Goal: Check status: Check status

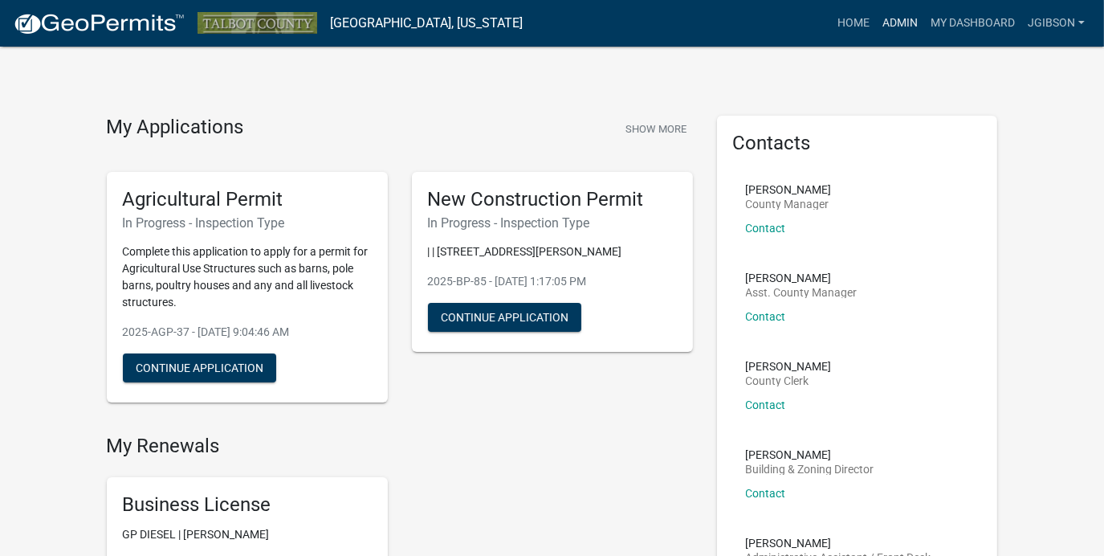
click at [909, 21] on link "Admin" at bounding box center [900, 23] width 48 height 31
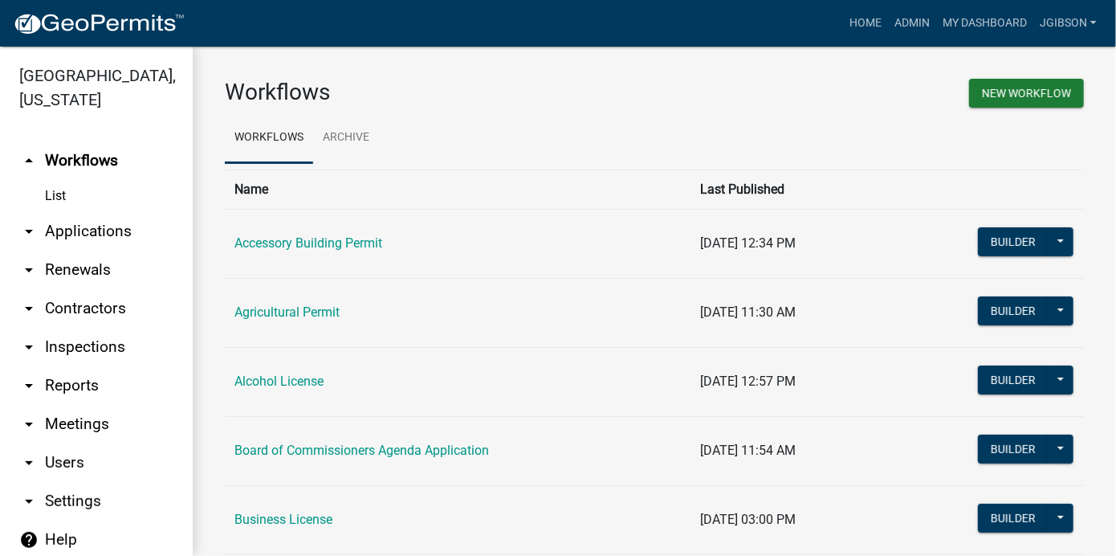
click at [31, 234] on icon "arrow_drop_down" at bounding box center [28, 231] width 19 height 19
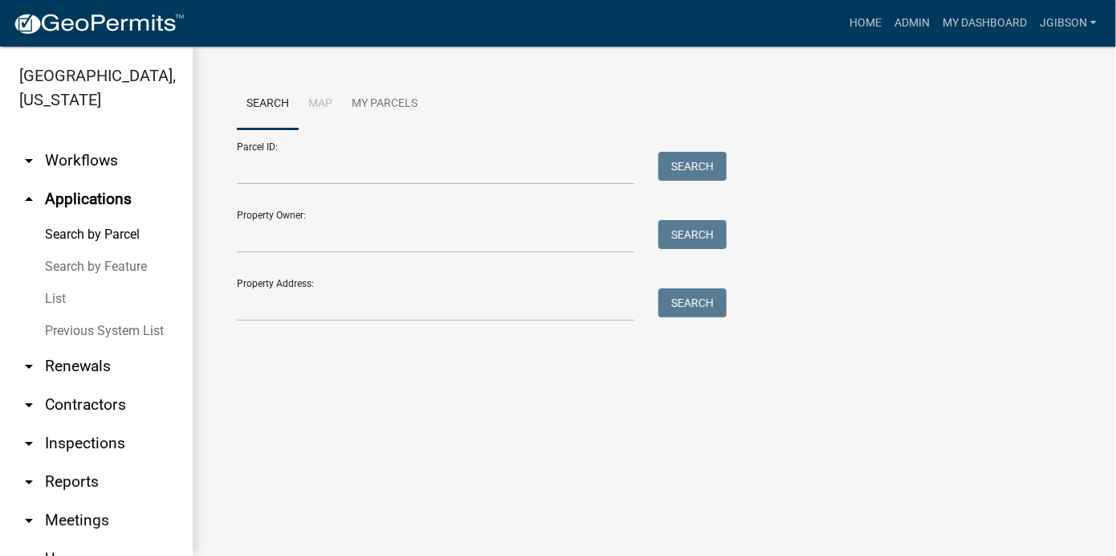
click at [59, 298] on link "List" at bounding box center [96, 299] width 193 height 32
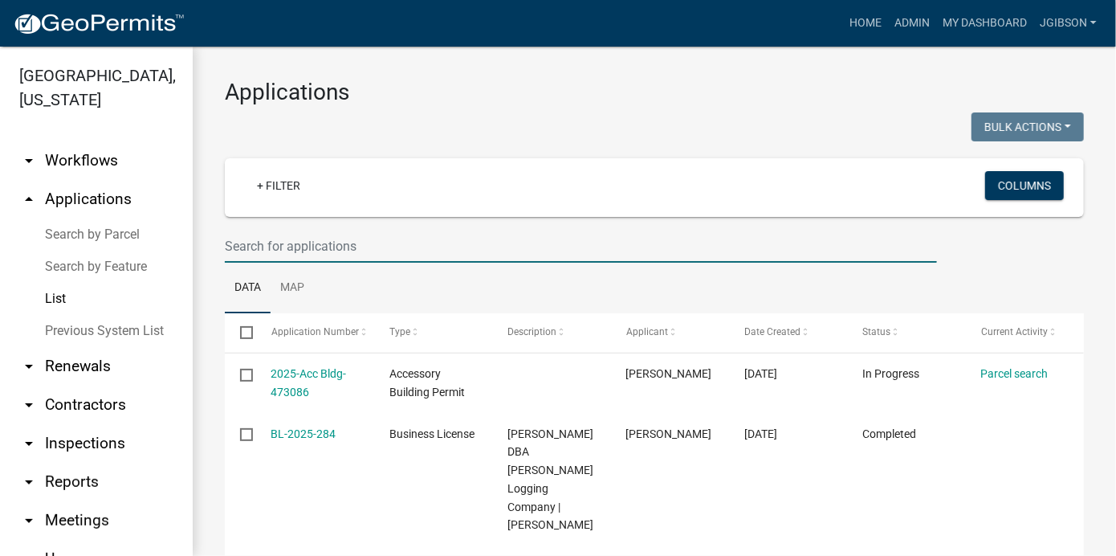
click at [291, 246] on input "text" at bounding box center [581, 246] width 712 height 33
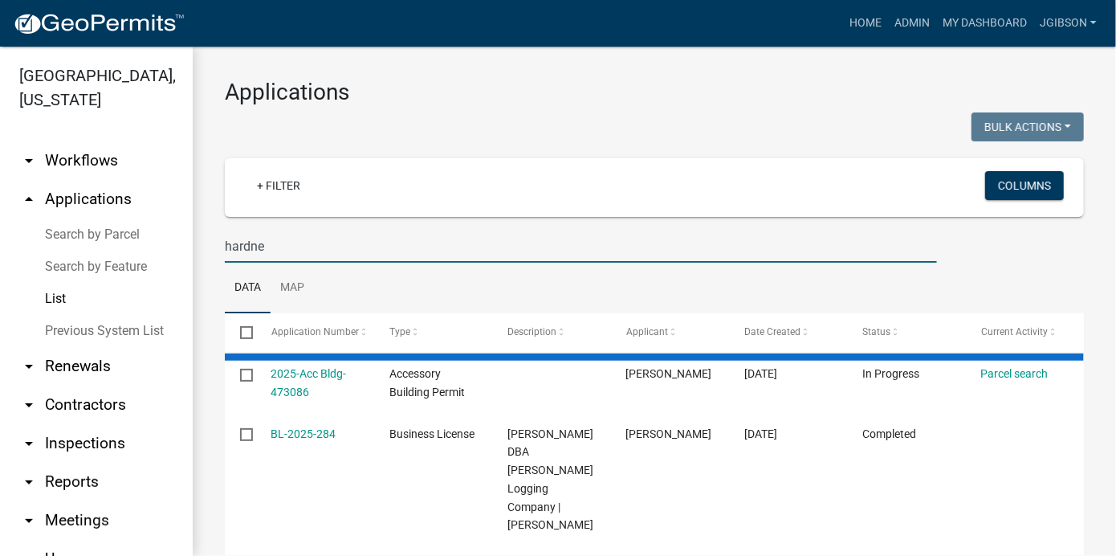
type input "hardne"
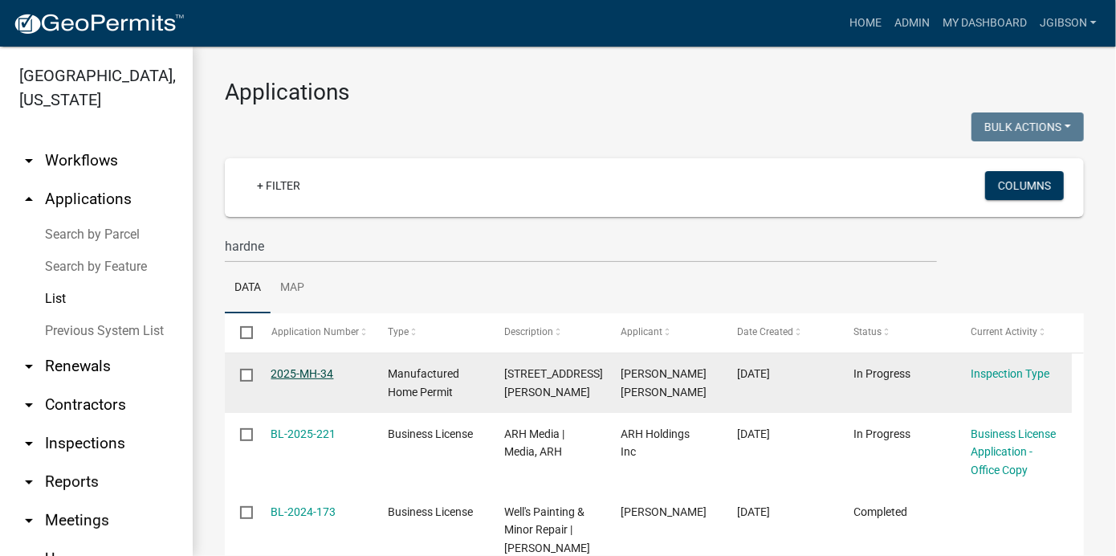
click at [308, 374] on link "2025-MH-34" at bounding box center [302, 373] width 63 height 13
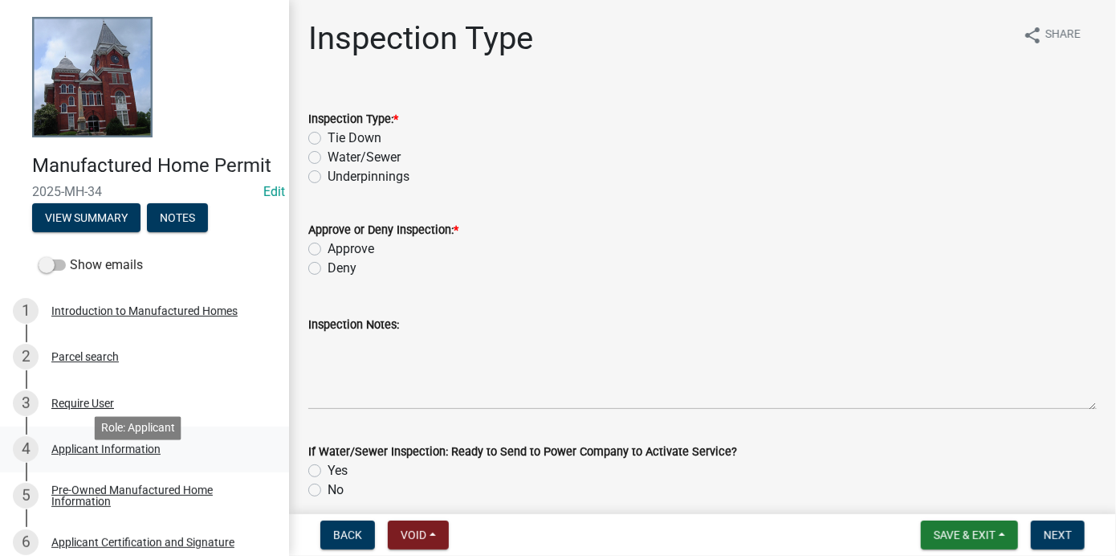
click at [117, 455] on div "Applicant Information" at bounding box center [105, 448] width 109 height 11
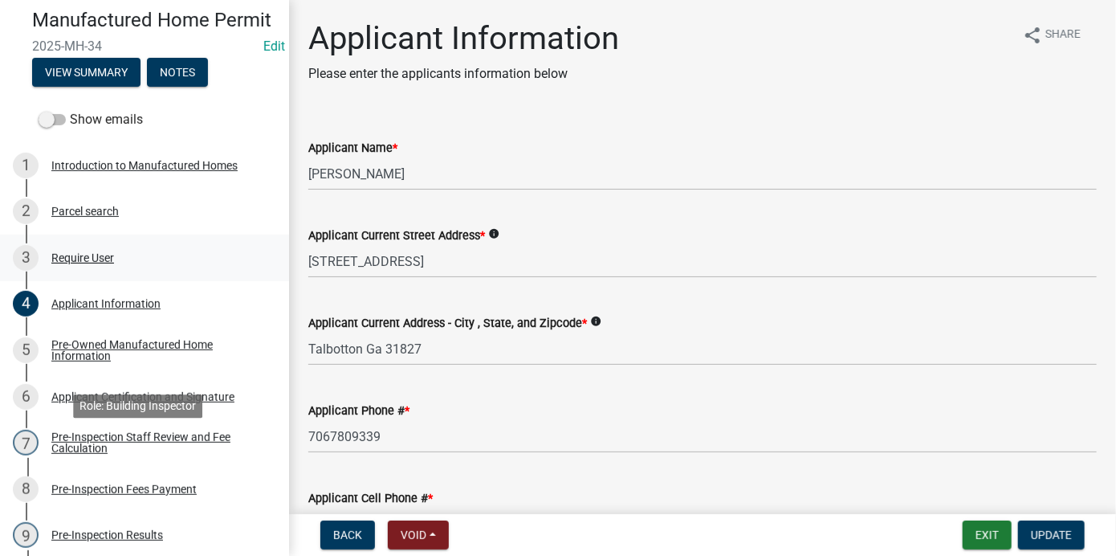
scroll to position [161, 0]
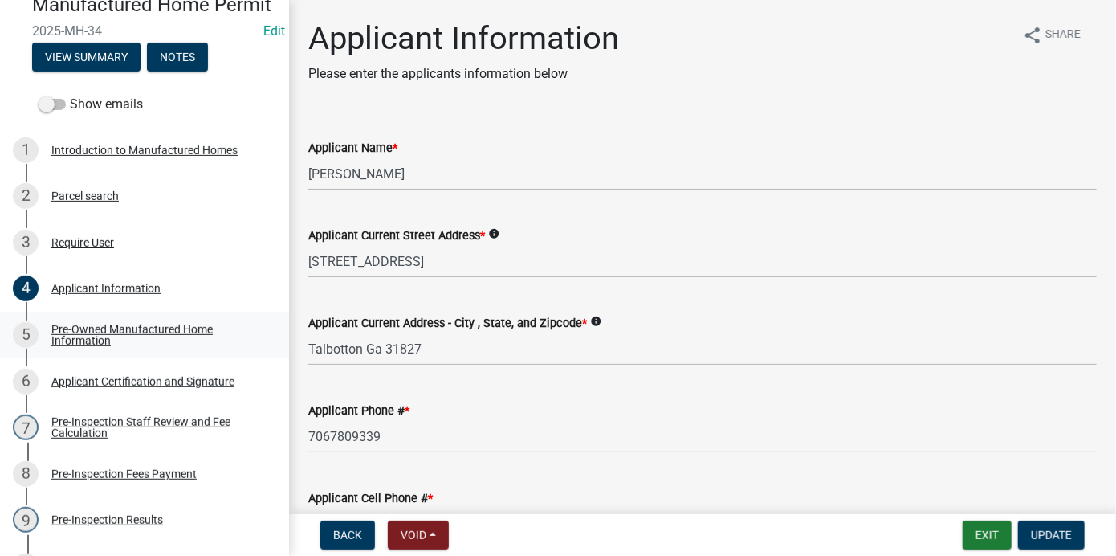
click at [122, 346] on div "Pre-Owned Manufactured Home Information" at bounding box center [157, 335] width 212 height 22
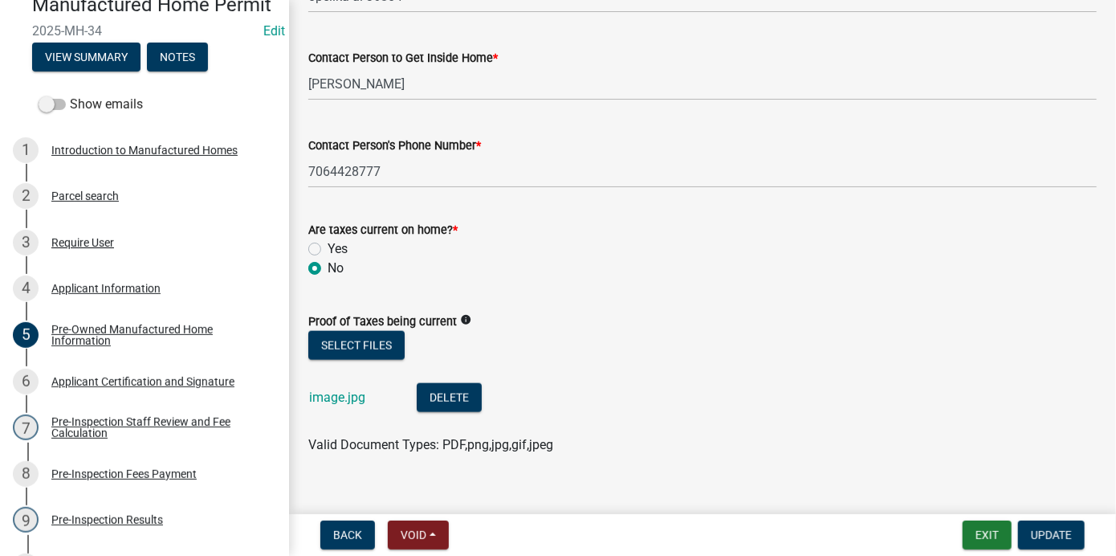
scroll to position [746, 0]
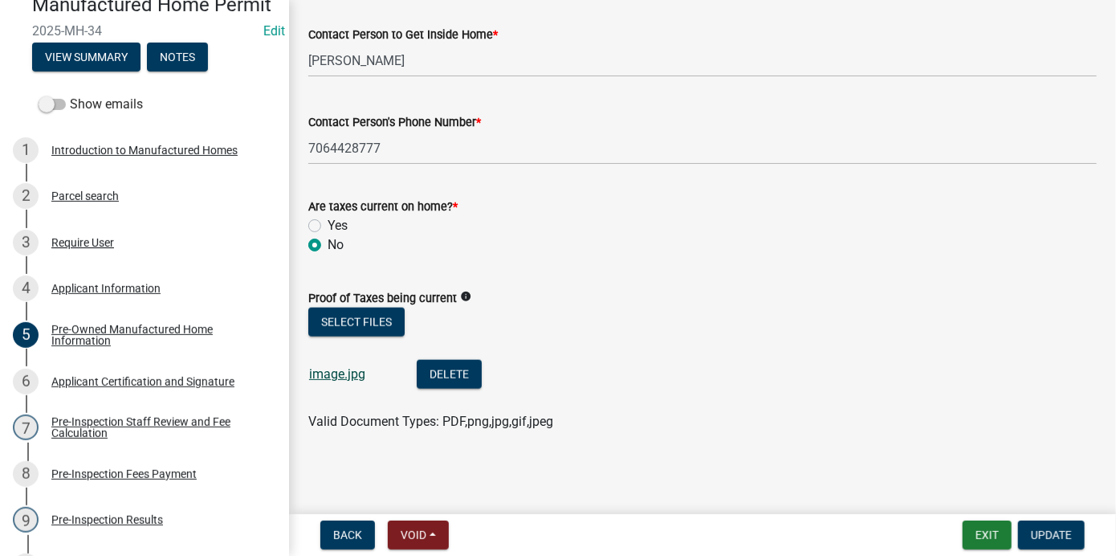
click at [350, 374] on link "image.jpg" at bounding box center [337, 373] width 56 height 15
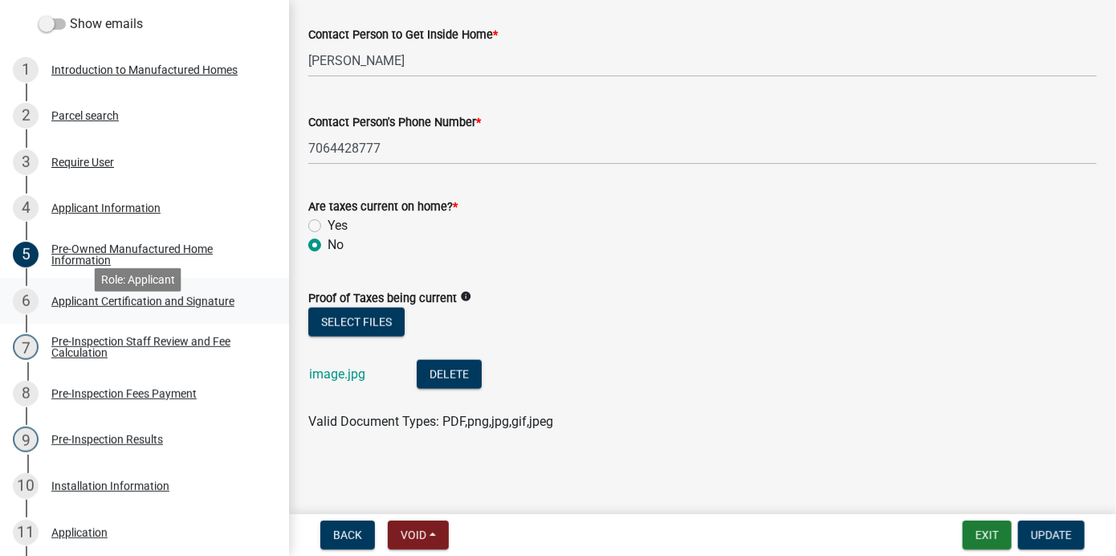
click at [155, 307] on div "Applicant Certification and Signature" at bounding box center [142, 301] width 183 height 11
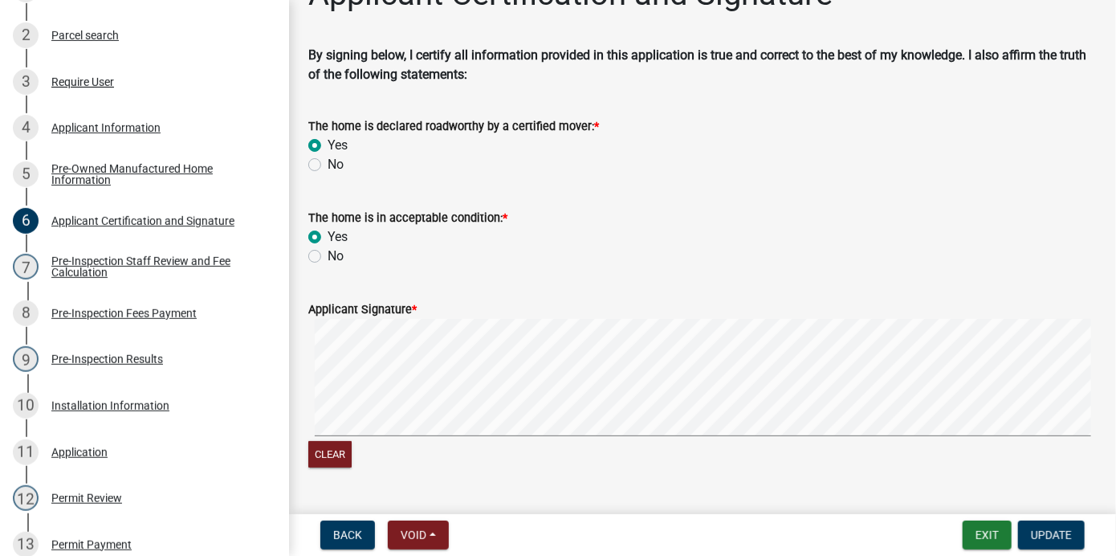
scroll to position [84, 0]
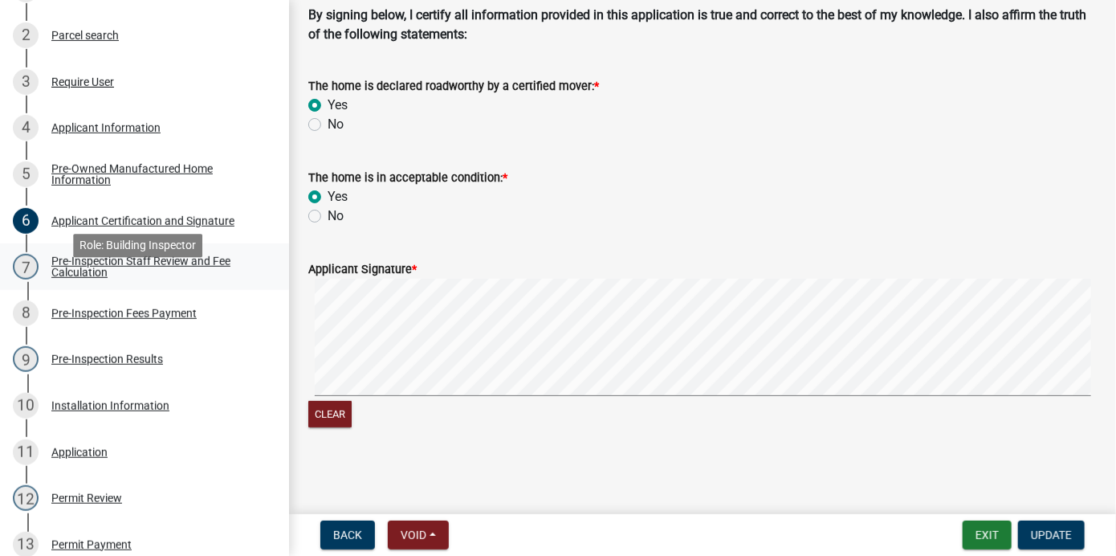
click at [146, 278] on div "Pre-Inspection Staff Review and Fee Calculation" at bounding box center [157, 266] width 212 height 22
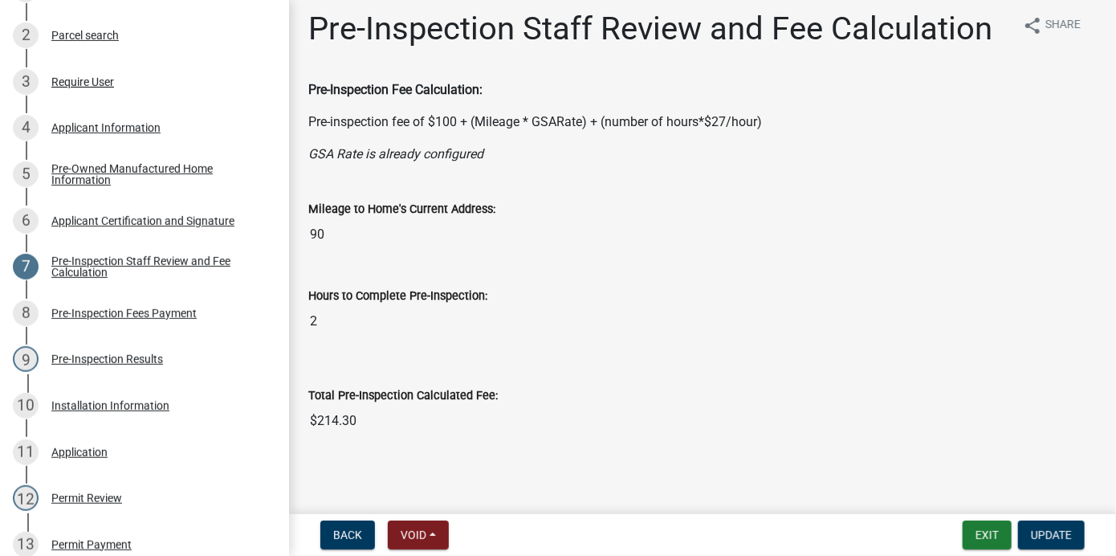
scroll to position [13, 0]
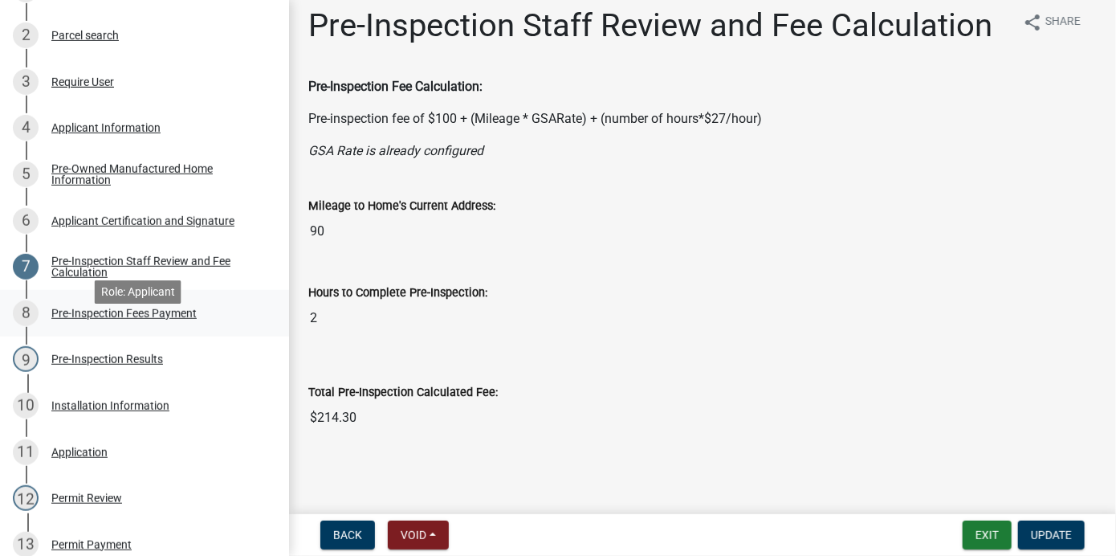
click at [138, 319] on div "Pre-Inspection Fees Payment" at bounding box center [123, 313] width 145 height 11
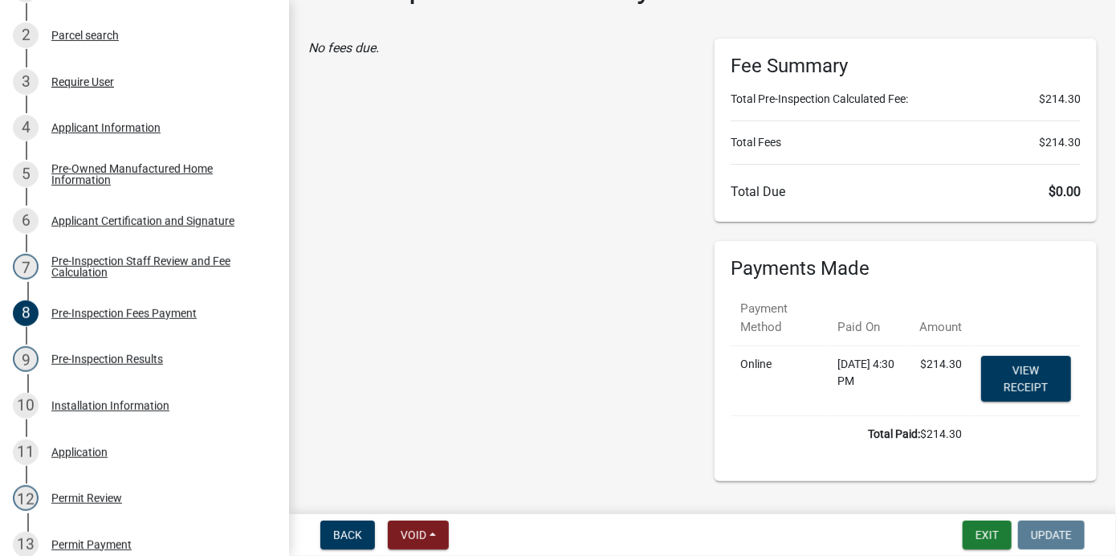
scroll to position [87, 0]
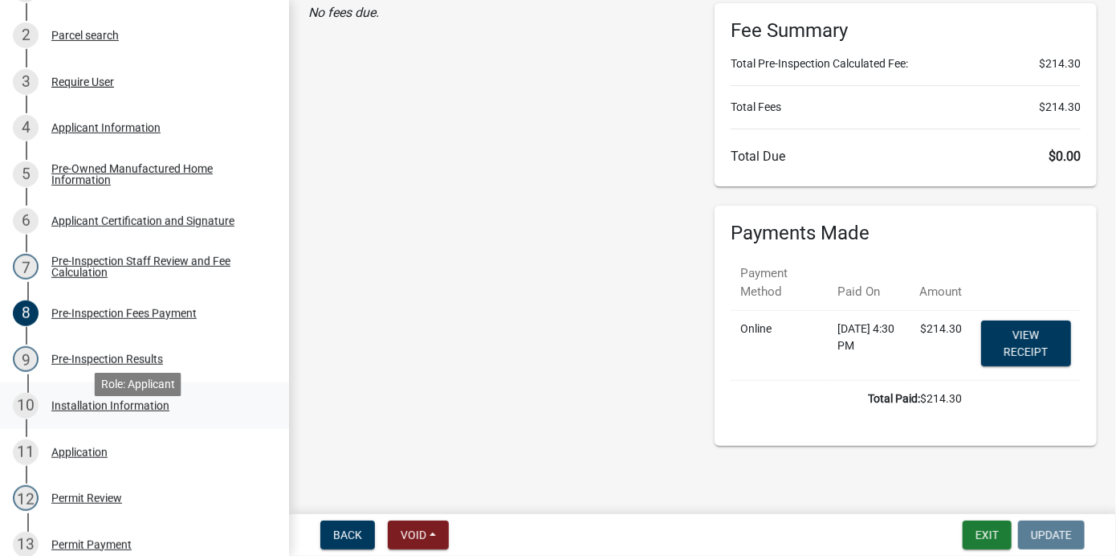
click at [124, 411] on div "Installation Information" at bounding box center [110, 405] width 118 height 11
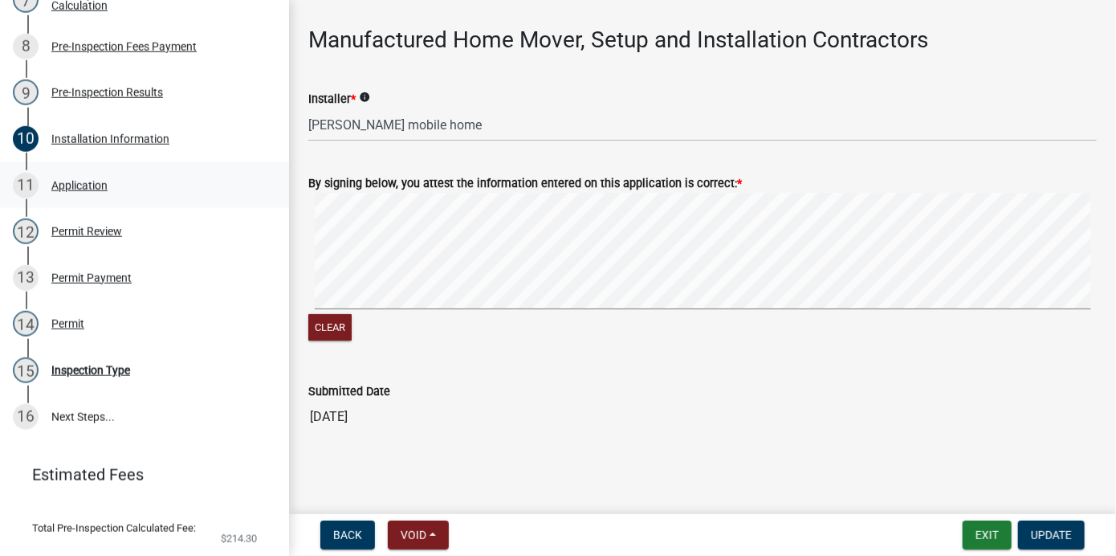
scroll to position [642, 0]
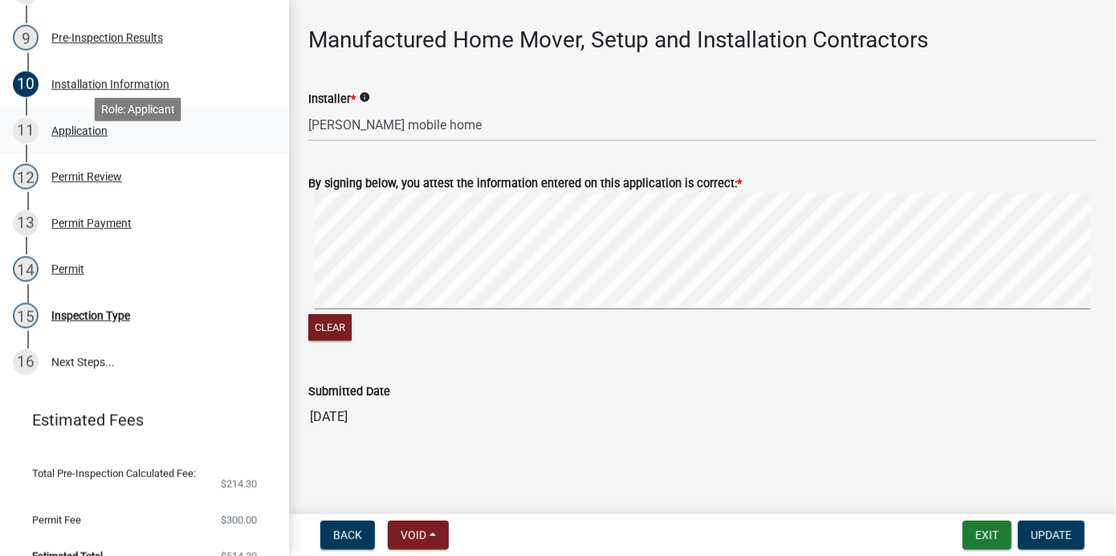
click at [91, 137] on div "Application" at bounding box center [79, 130] width 56 height 11
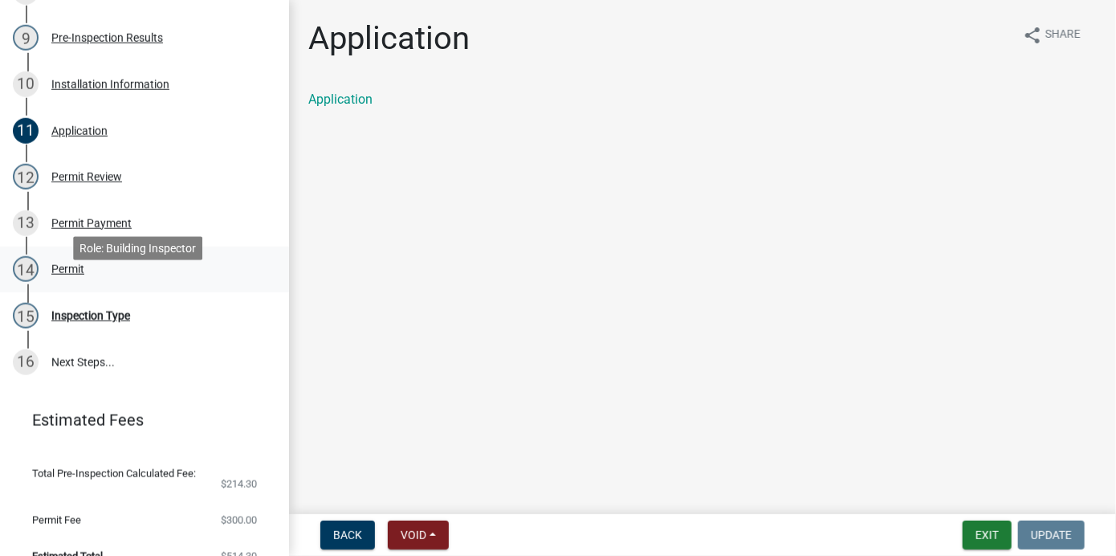
click at [72, 275] on div "Permit" at bounding box center [67, 268] width 33 height 11
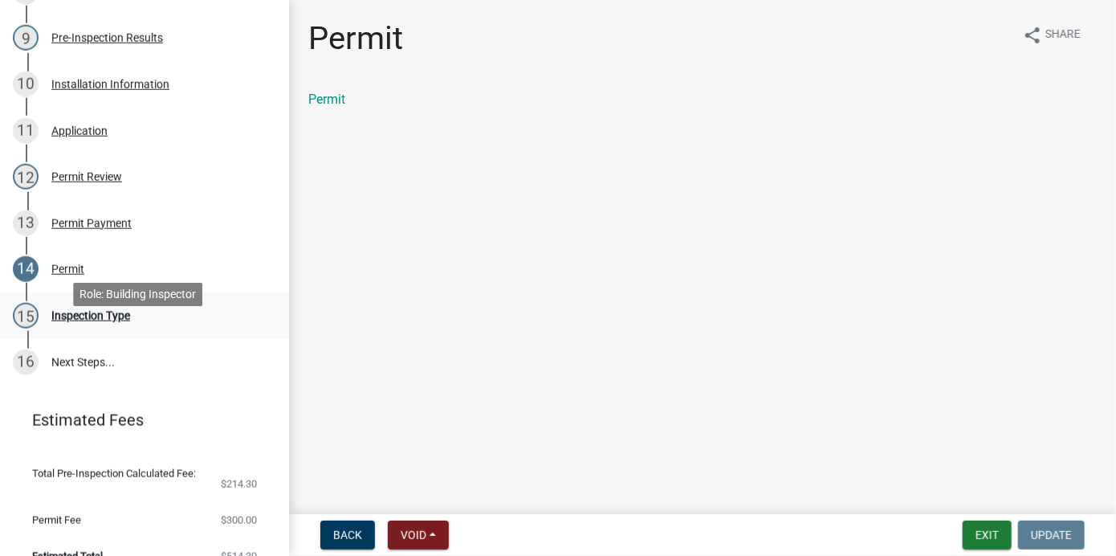
click at [94, 328] on div "15 Inspection Type" at bounding box center [138, 316] width 251 height 26
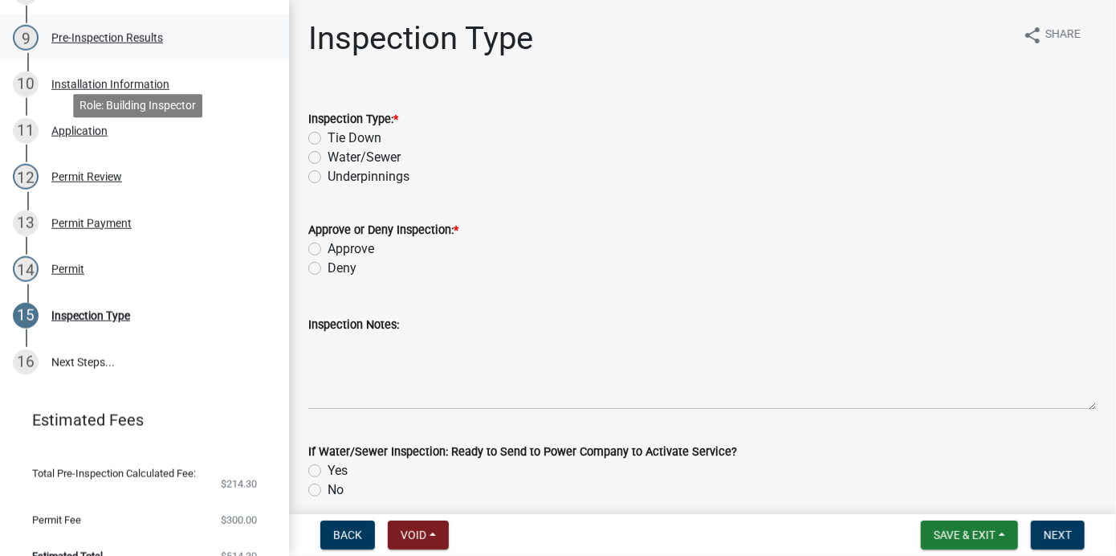
click at [158, 43] on div "Pre-Inspection Results" at bounding box center [107, 37] width 112 height 11
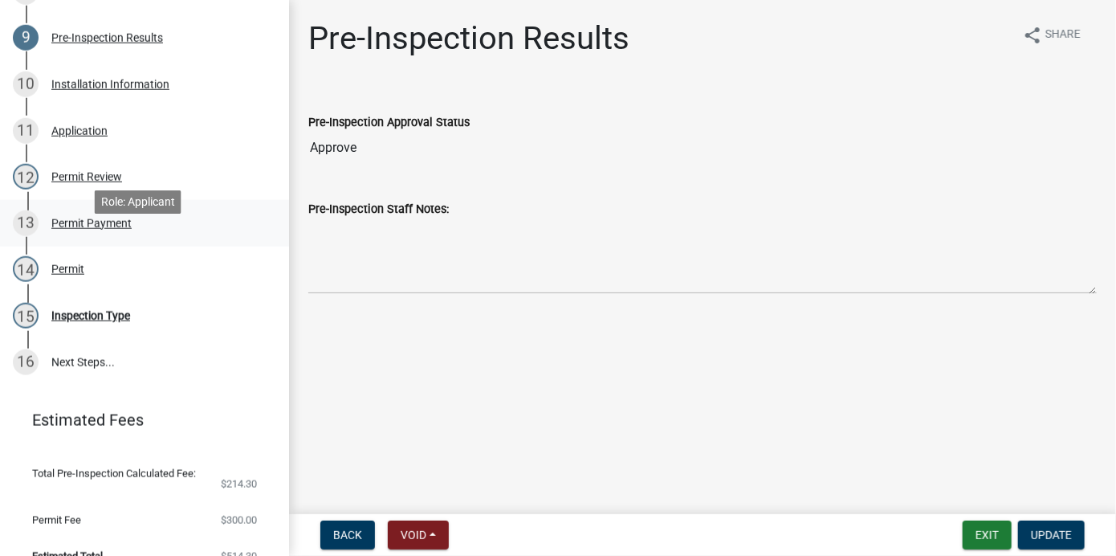
click at [92, 229] on div "Permit Payment" at bounding box center [91, 223] width 80 height 11
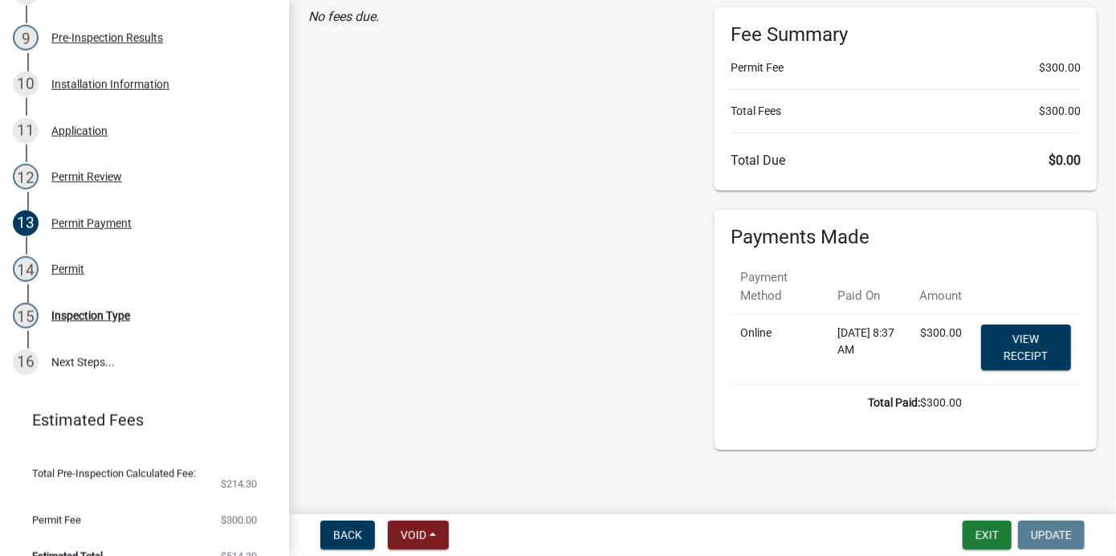
scroll to position [87, 0]
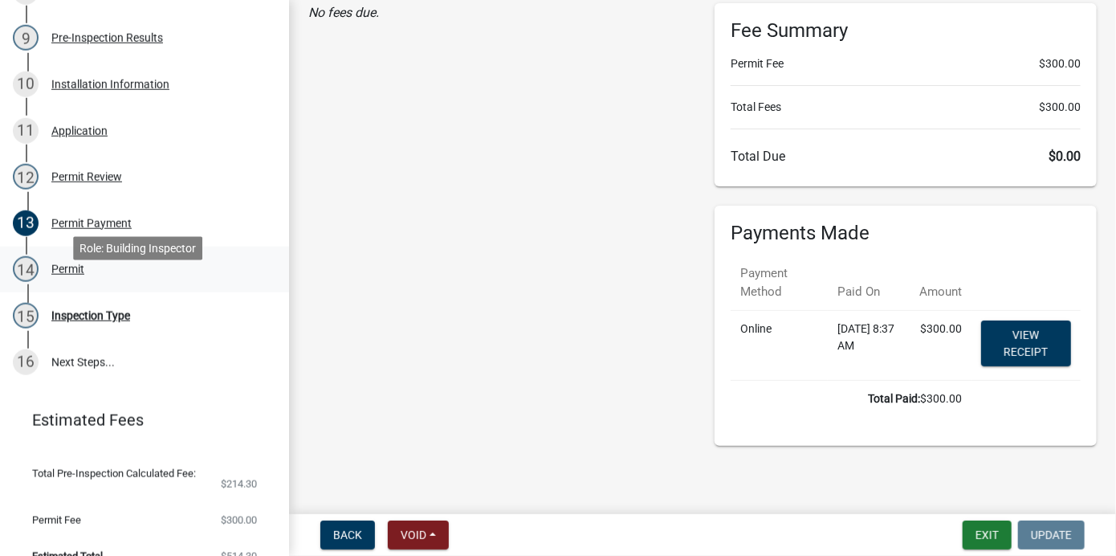
click at [78, 275] on div "Permit" at bounding box center [67, 268] width 33 height 11
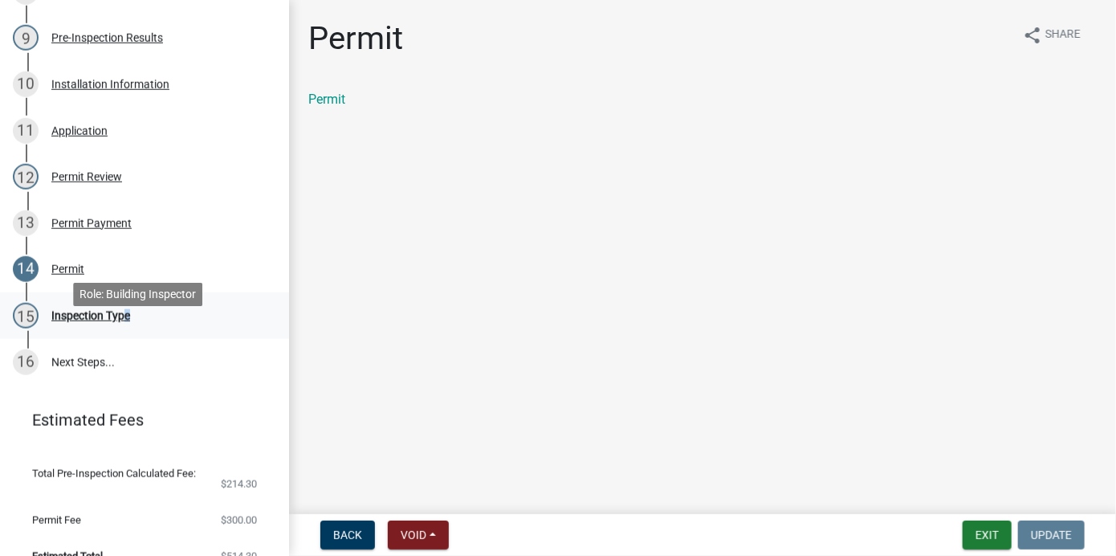
click at [122, 321] on div "Inspection Type" at bounding box center [90, 315] width 79 height 11
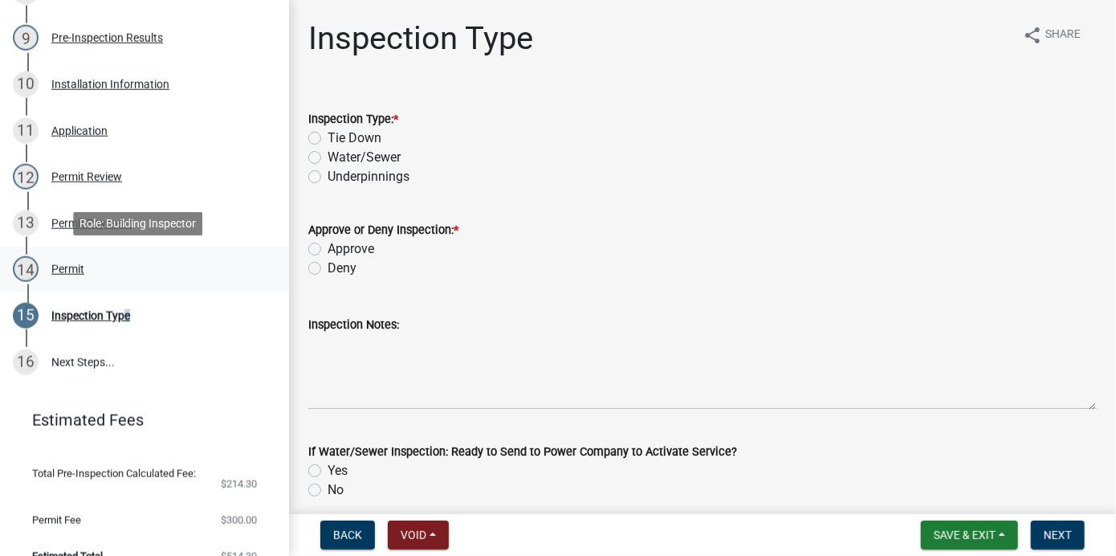
scroll to position [691, 0]
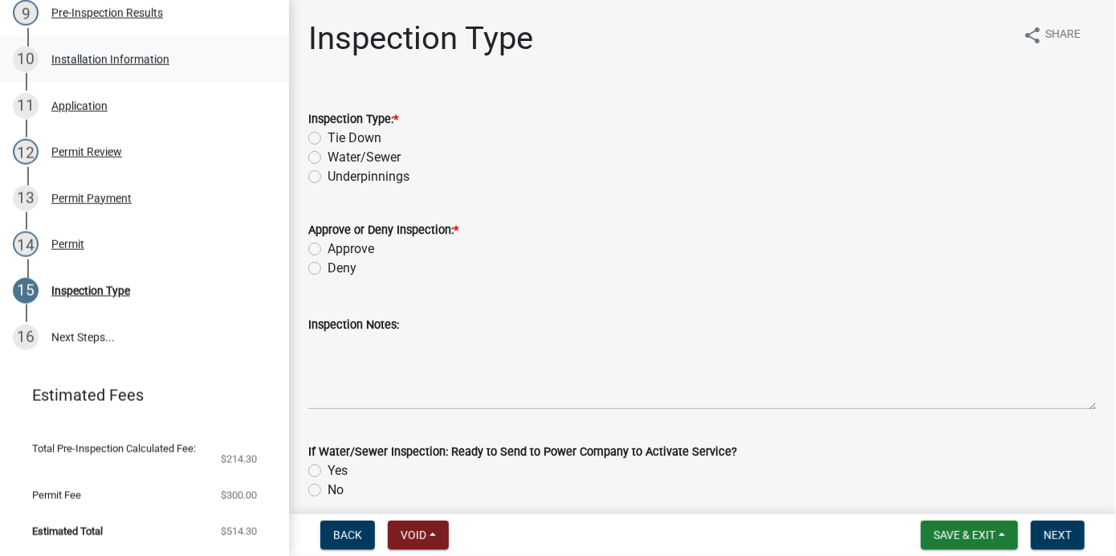
click at [132, 51] on div "10 Installation Information" at bounding box center [138, 60] width 251 height 26
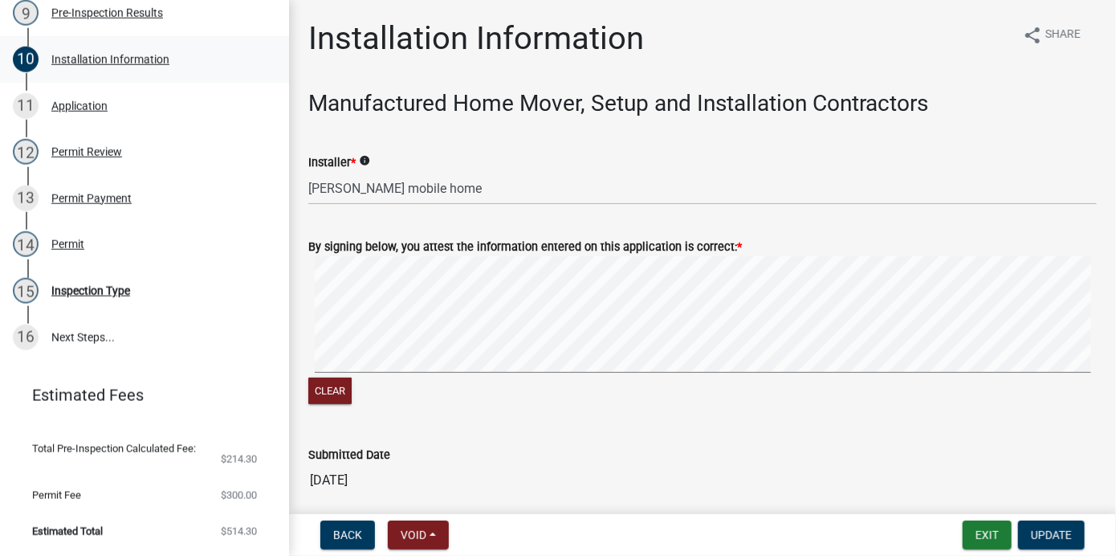
click at [134, 50] on div "10 Installation Information" at bounding box center [138, 60] width 251 height 26
click at [134, 12] on div "Pre-Inspection Results" at bounding box center [107, 12] width 112 height 11
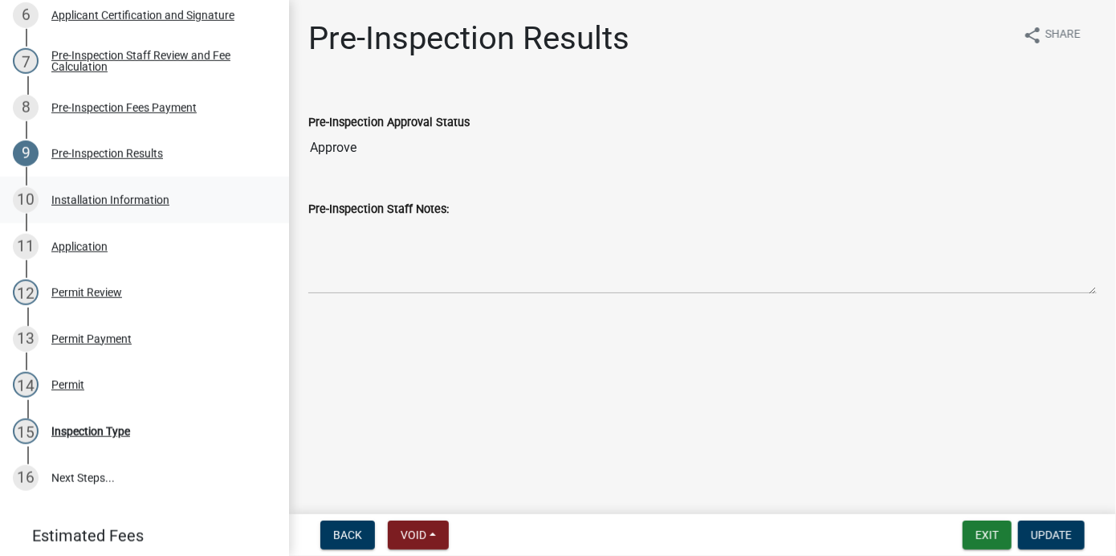
scroll to position [450, 0]
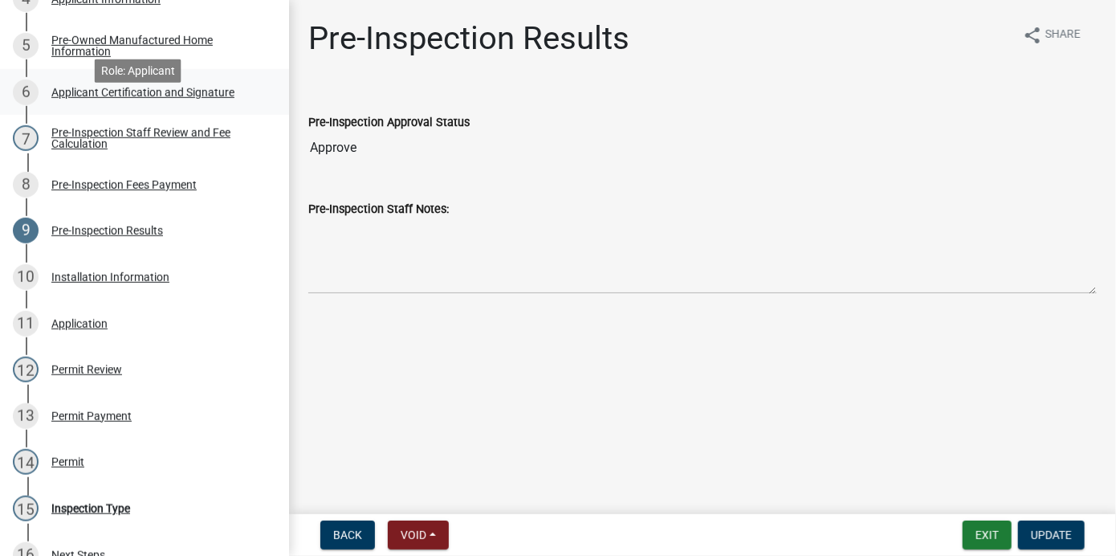
click at [161, 98] on div "Applicant Certification and Signature" at bounding box center [142, 92] width 183 height 11
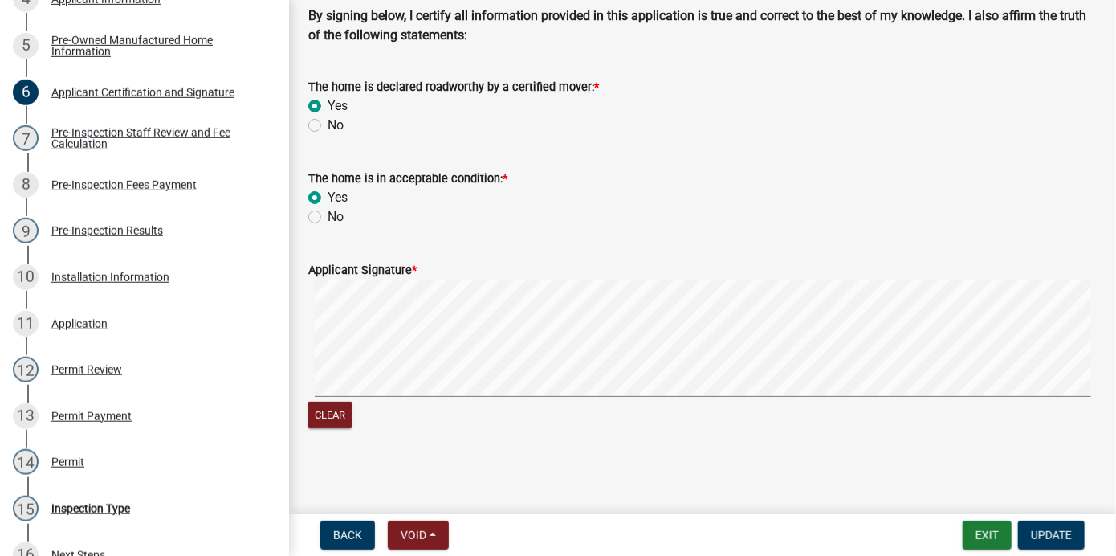
scroll to position [84, 0]
click at [119, 149] on div "Pre-Inspection Staff Review and Fee Calculation" at bounding box center [157, 138] width 212 height 22
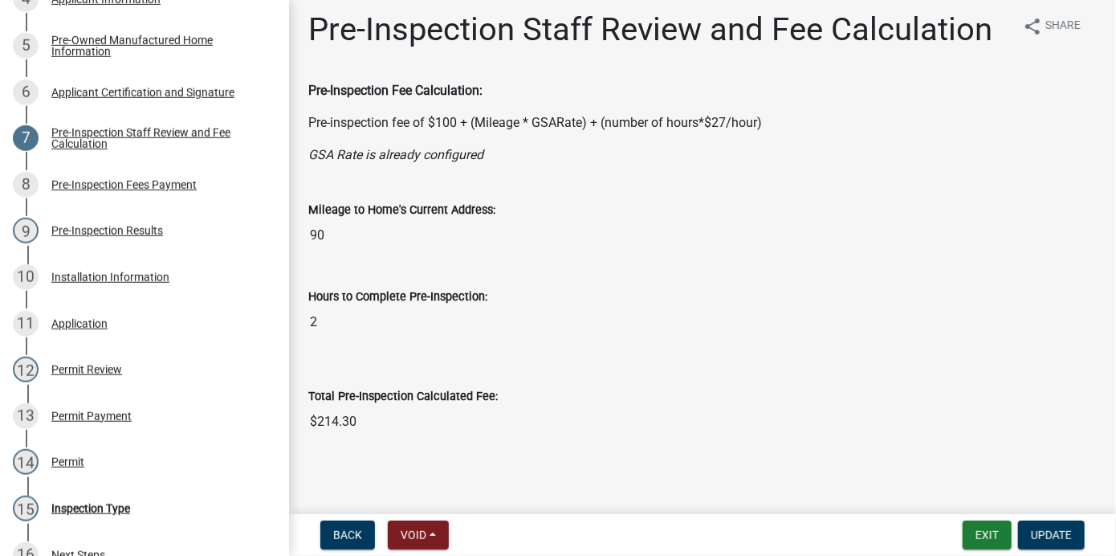
scroll to position [13, 0]
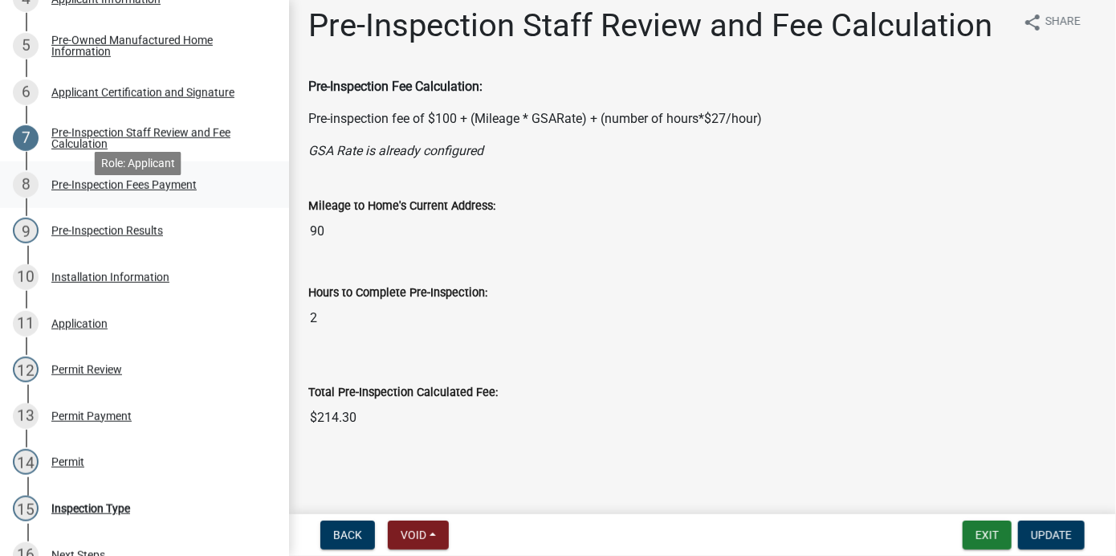
click at [153, 198] on div "8 Pre-Inspection Fees Payment" at bounding box center [138, 185] width 251 height 26
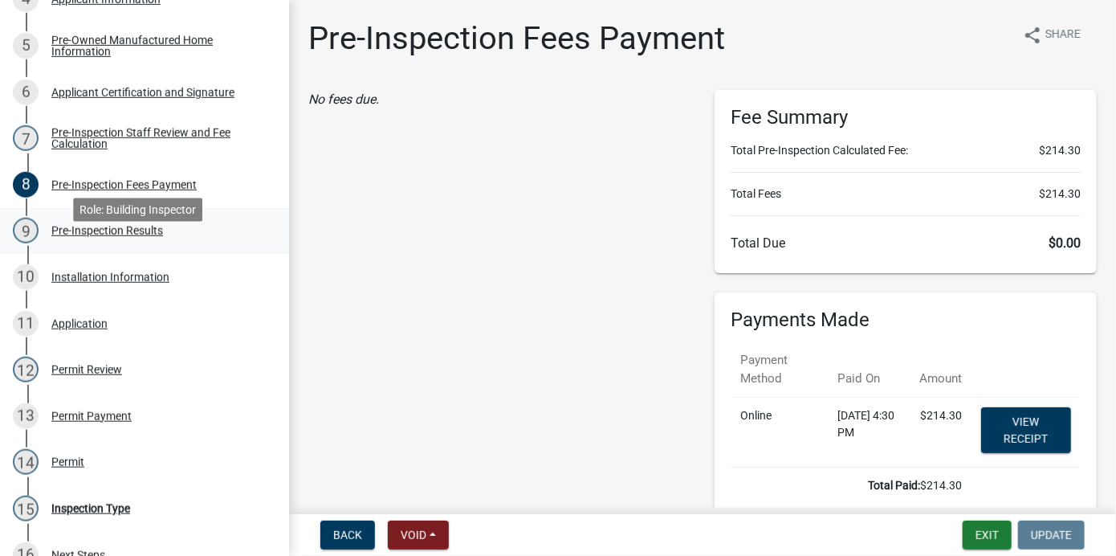
click at [128, 243] on div "9 Pre-Inspection Results" at bounding box center [138, 231] width 251 height 26
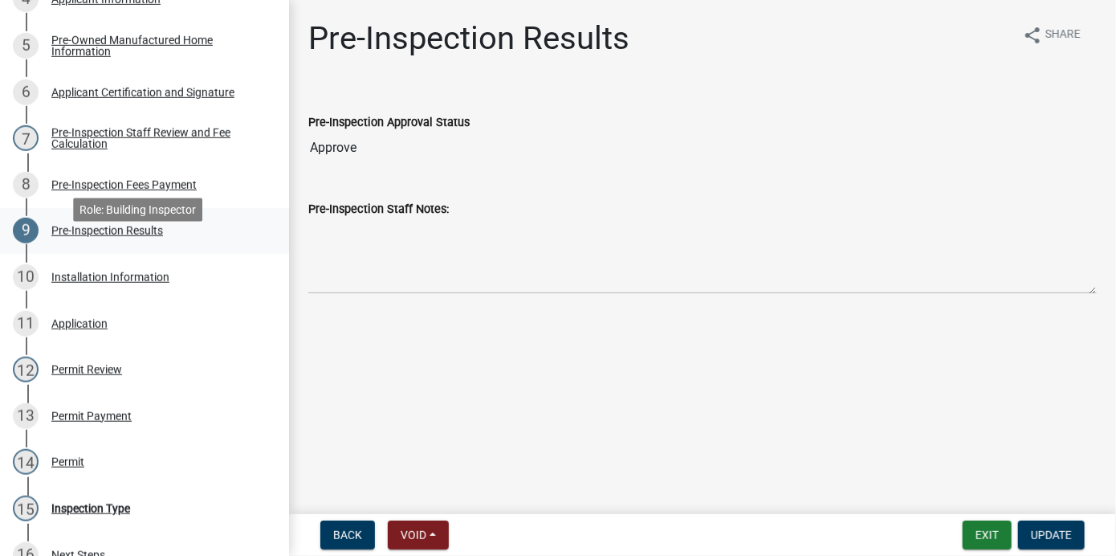
click at [96, 236] on div "Pre-Inspection Results" at bounding box center [107, 230] width 112 height 11
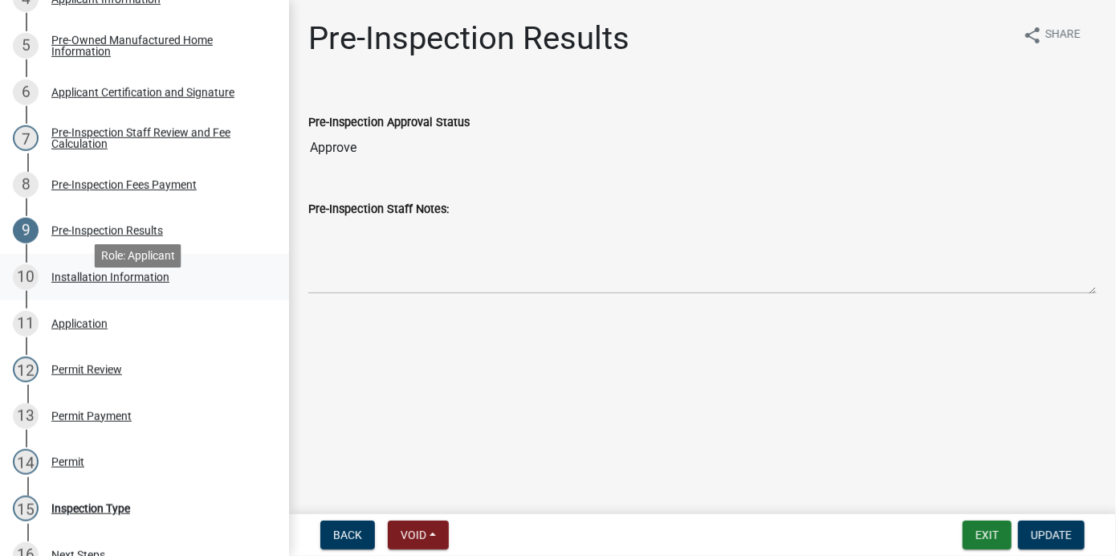
click at [100, 283] on div "Installation Information" at bounding box center [110, 276] width 118 height 11
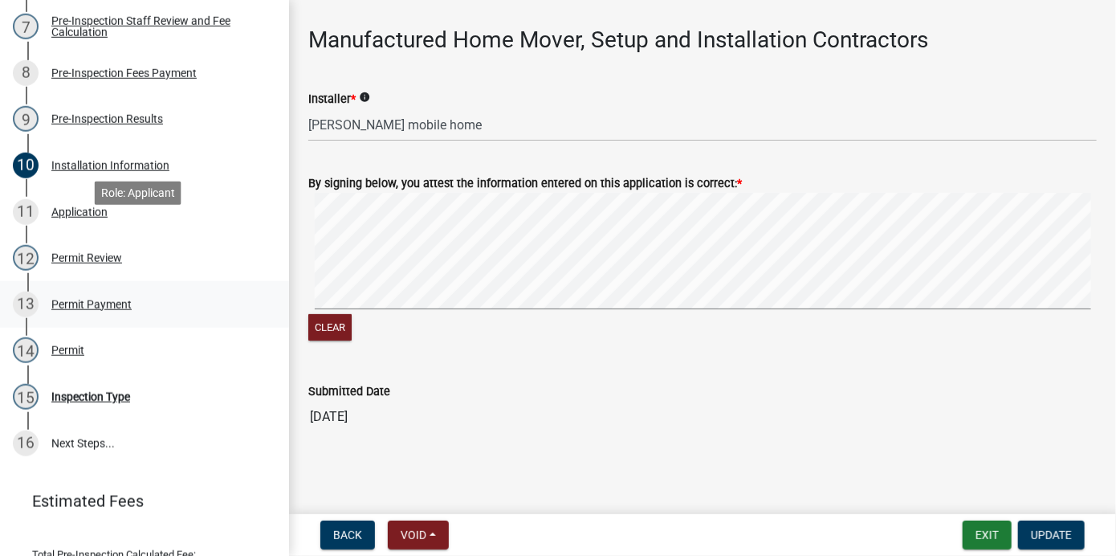
scroll to position [610, 0]
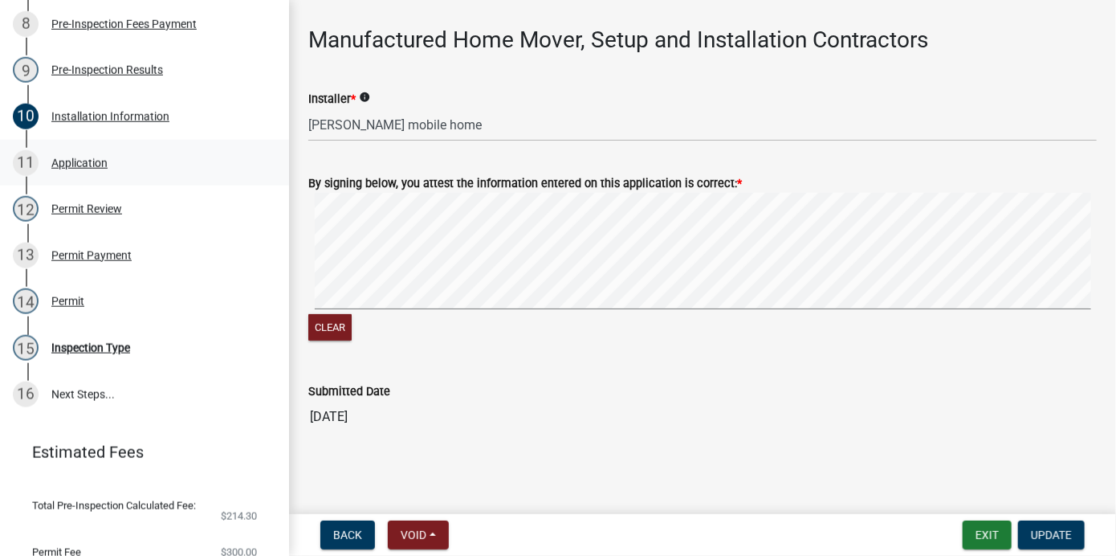
click at [88, 169] on div "Application" at bounding box center [79, 162] width 56 height 11
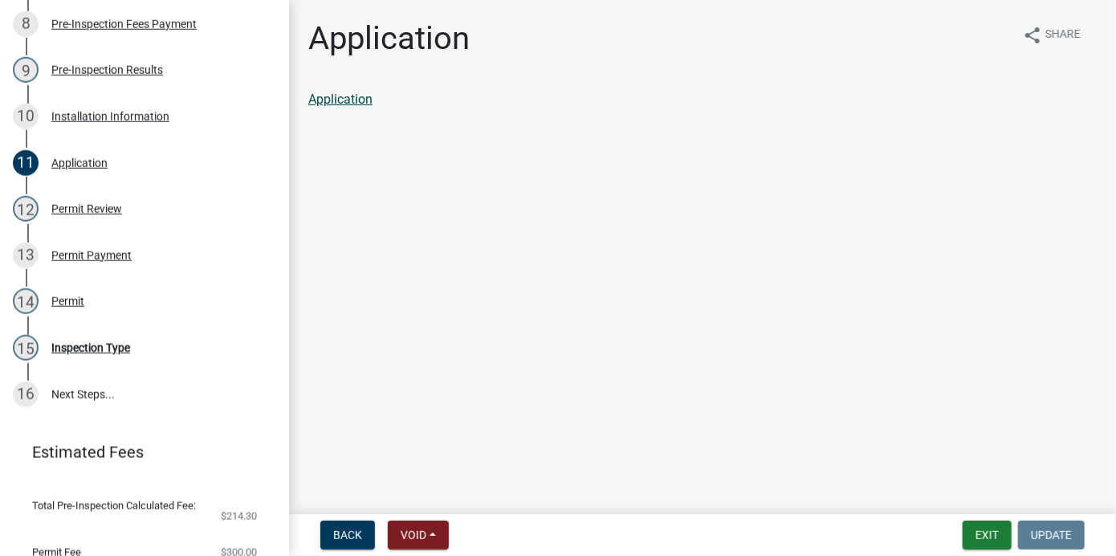
click at [368, 100] on link "Application" at bounding box center [340, 99] width 64 height 15
click at [90, 261] on div "Permit Payment" at bounding box center [91, 255] width 80 height 11
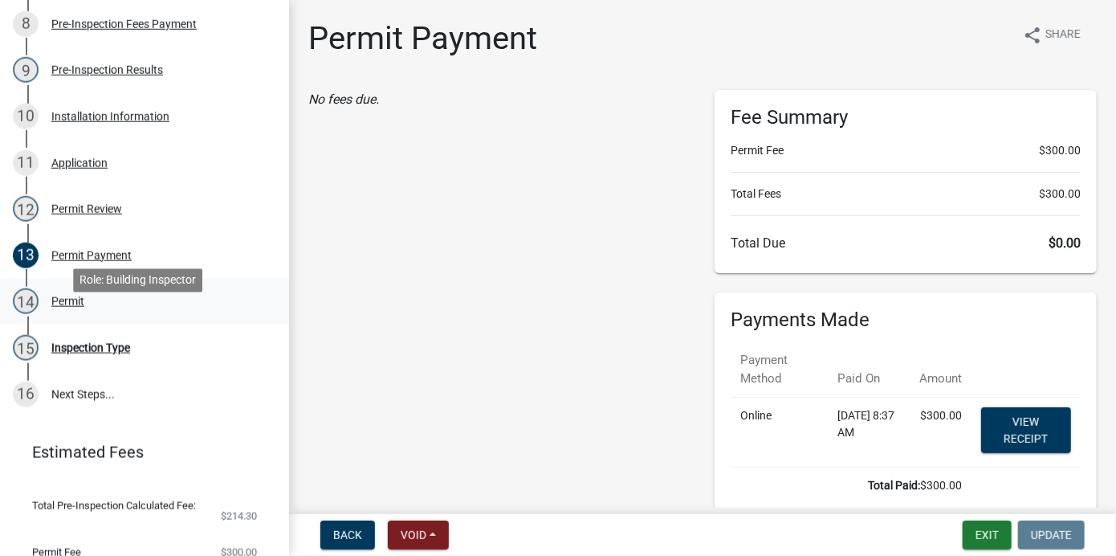
click at [68, 307] on div "Permit" at bounding box center [67, 301] width 33 height 11
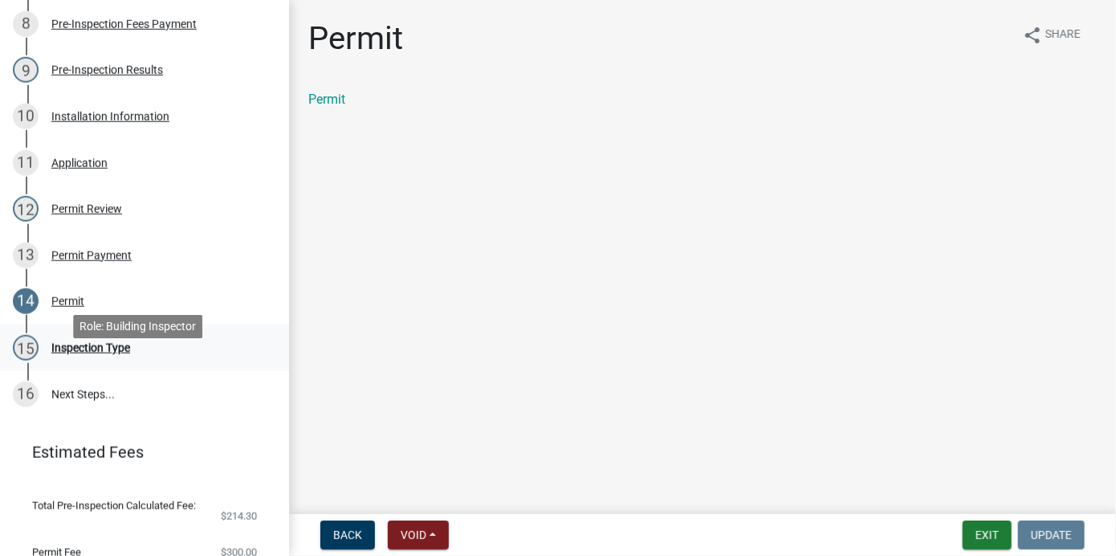
click at [98, 361] on div "15 Inspection Type" at bounding box center [138, 348] width 251 height 26
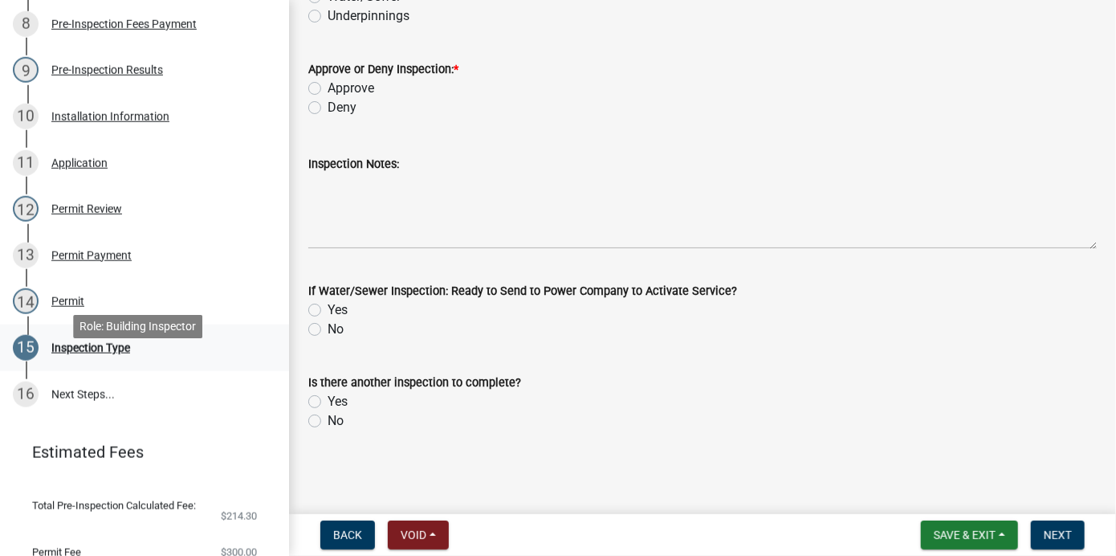
scroll to position [691, 0]
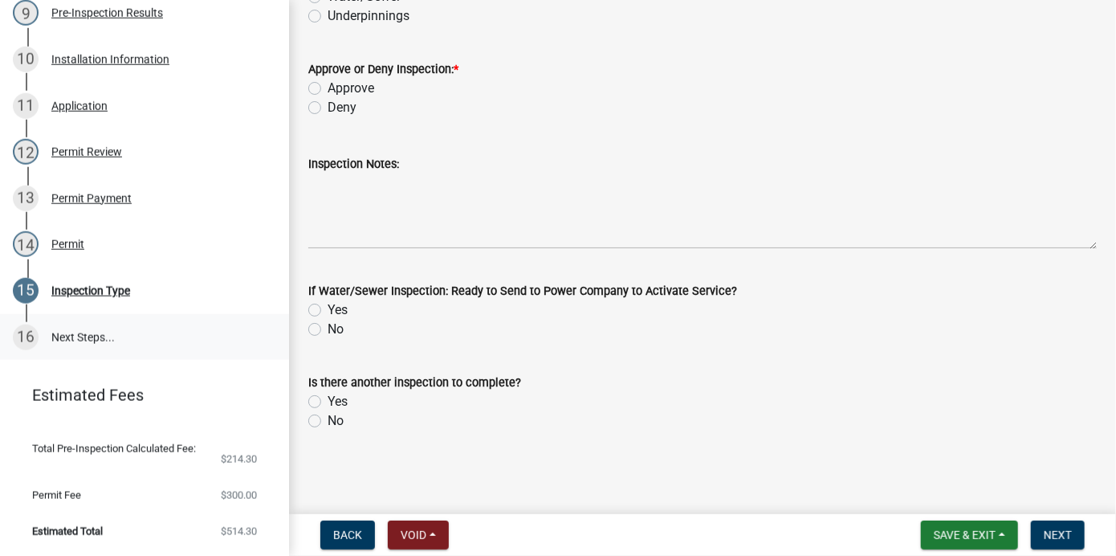
click at [102, 335] on link "16 Next Steps..." at bounding box center [144, 337] width 289 height 47
click at [91, 333] on link "16 Next Steps..." at bounding box center [144, 337] width 289 height 47
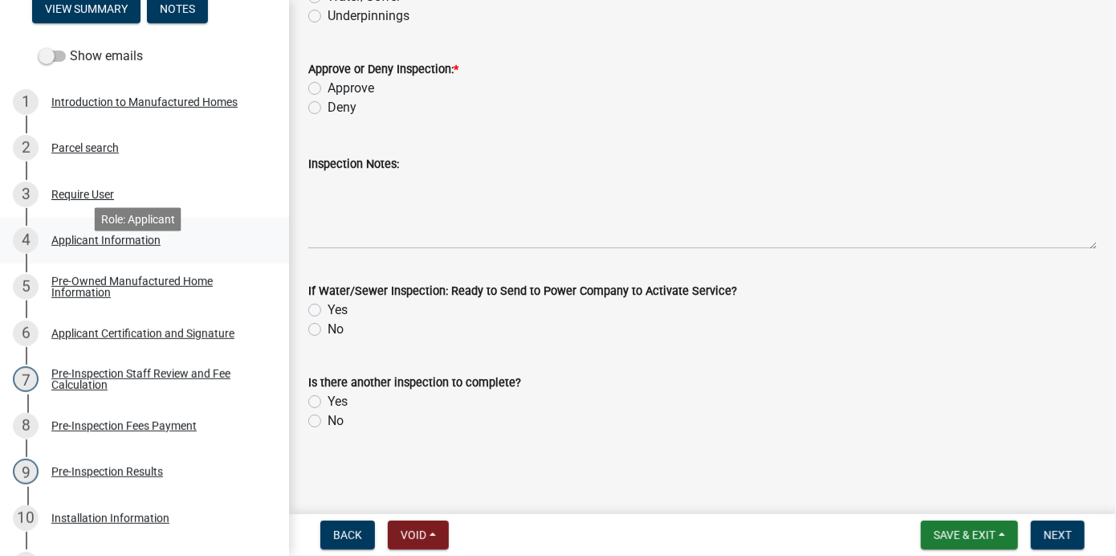
scroll to position [0, 0]
